Goal: Find contact information: Obtain details needed to contact an individual or organization

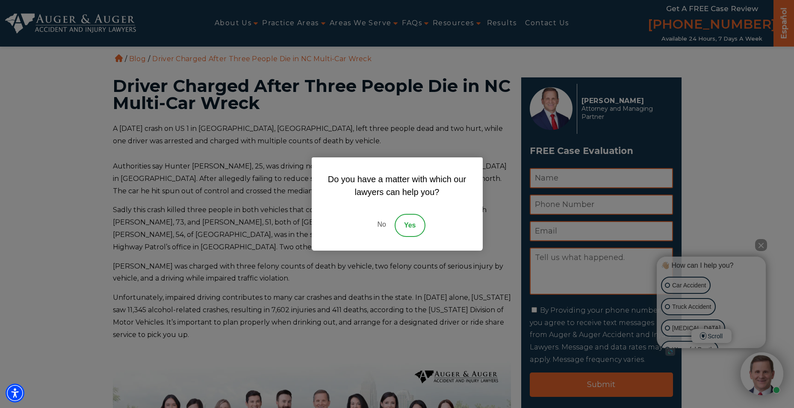
click at [74, 166] on div "Do you have a matter with which our lawyers can help you? No Yes" at bounding box center [397, 204] width 794 height 408
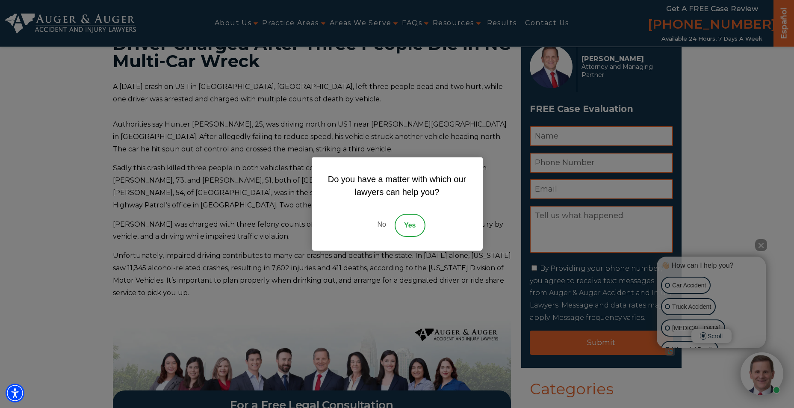
scroll to position [57, 0]
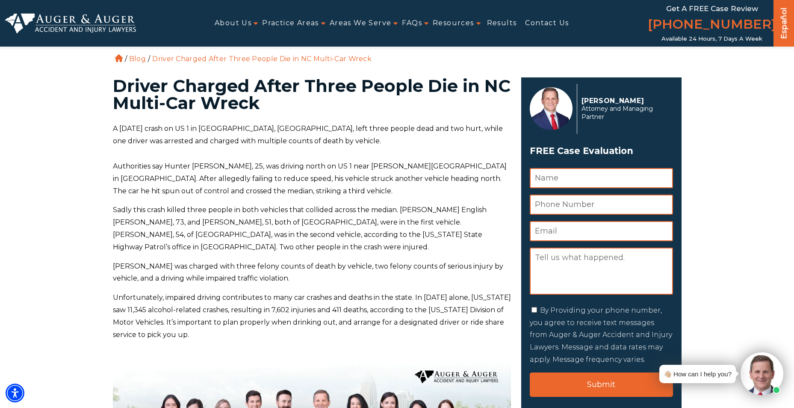
drag, startPoint x: 230, startPoint y: 335, endPoint x: 98, endPoint y: 92, distance: 277.4
copy main "Driver Charged After Three People Die in NC Multi-Car Wreck A November 13 crash…"
click at [535, 22] on link "Contact Us" at bounding box center [547, 23] width 44 height 19
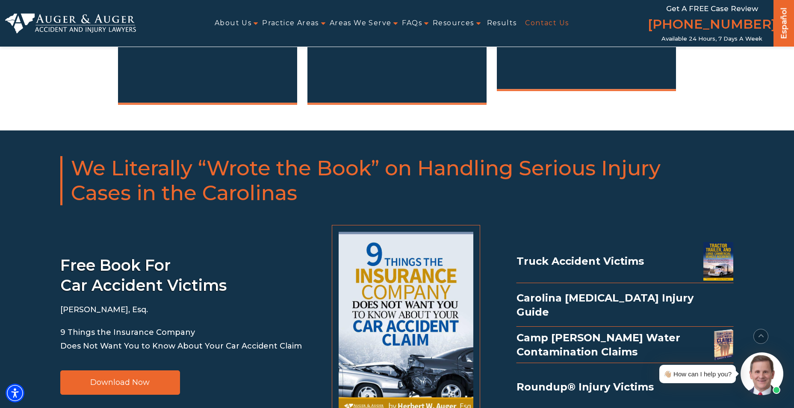
scroll to position [970, 0]
